Goal: Task Accomplishment & Management: Manage account settings

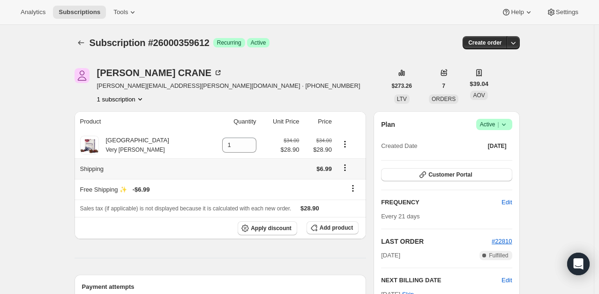
click at [344, 167] on icon "Shipping actions" at bounding box center [344, 167] width 1 height 1
click at [343, 184] on span "Edit shipping rate" at bounding box center [343, 185] width 47 height 7
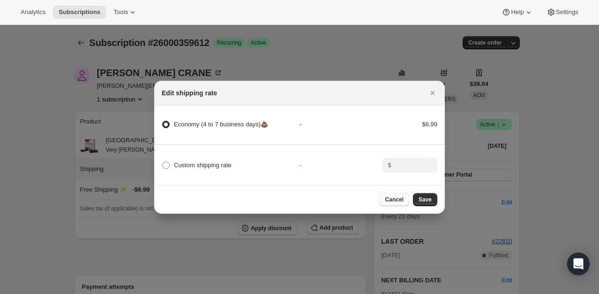
click at [395, 203] on span "Cancel" at bounding box center [394, 200] width 18 height 8
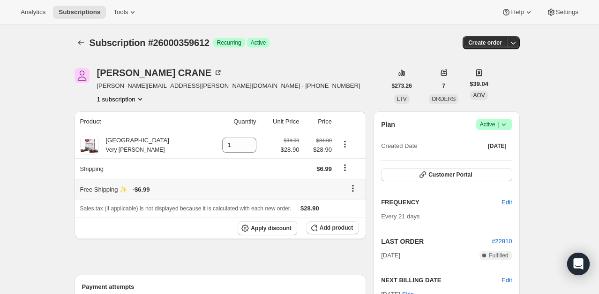
click at [355, 189] on icon at bounding box center [352, 187] width 9 height 9
click at [355, 202] on span "Remove" at bounding box center [356, 205] width 23 height 7
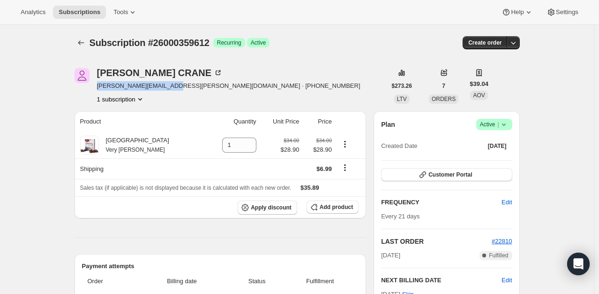
drag, startPoint x: 167, startPoint y: 87, endPoint x: 98, endPoint y: 81, distance: 70.2
click at [98, 81] on div "[PERSON_NAME] [PERSON_NAME][EMAIL_ADDRESS][PERSON_NAME][DOMAIN_NAME] · [PHONE_N…" at bounding box center [231, 86] width 312 height 36
copy span "[PERSON_NAME][EMAIL_ADDRESS][PERSON_NAME][DOMAIN_NAME]"
